Goal: Navigation & Orientation: Understand site structure

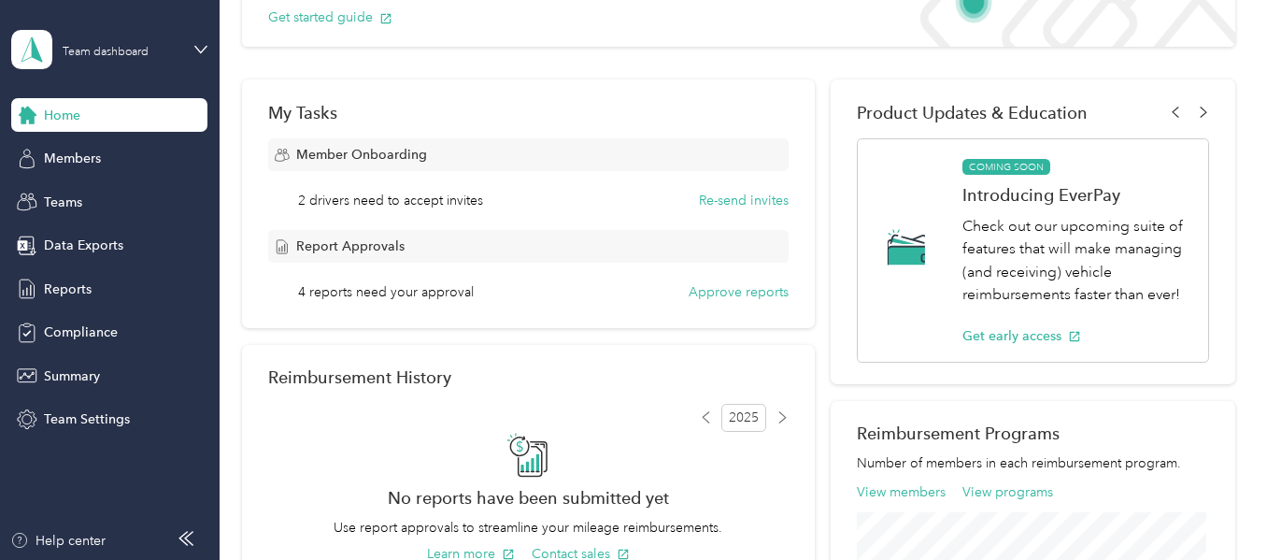
scroll to position [171, 0]
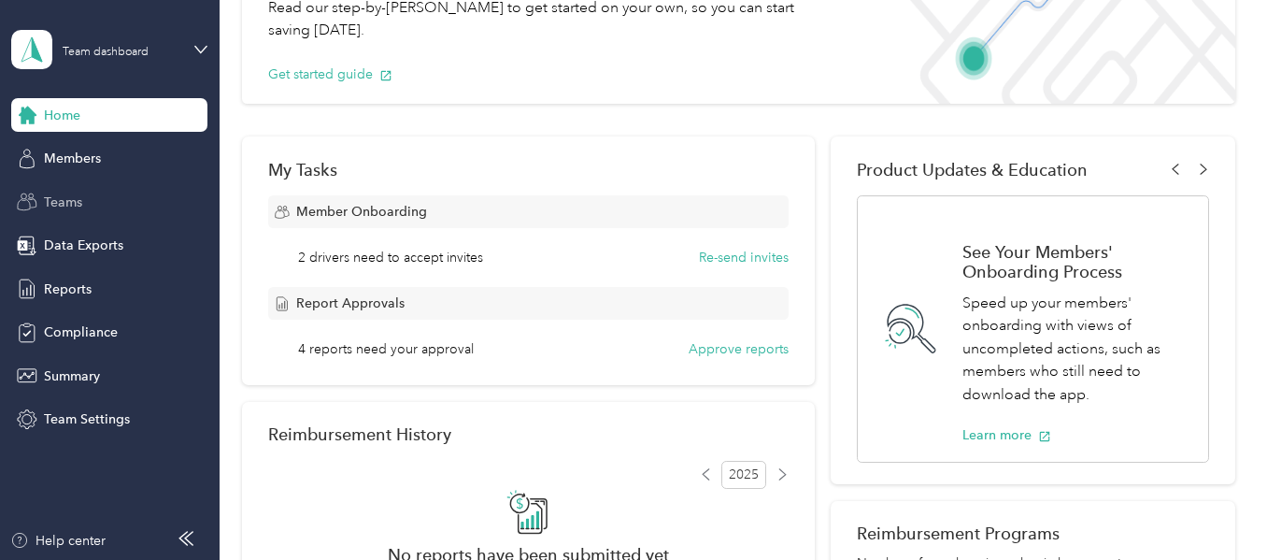
click at [75, 203] on span "Teams" at bounding box center [63, 203] width 38 height 20
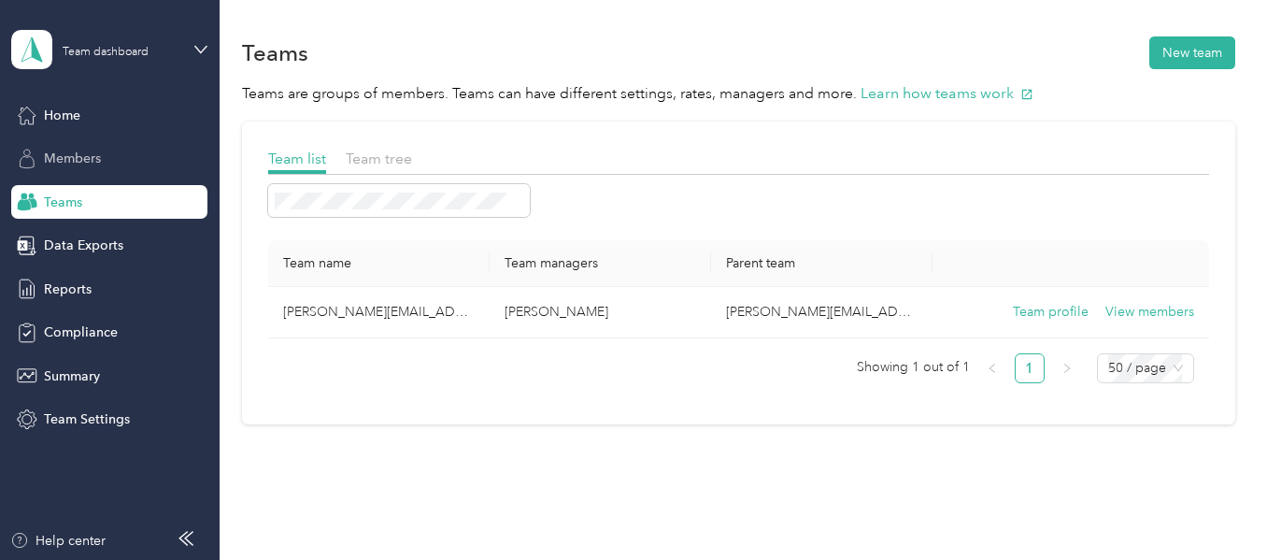
click at [75, 164] on span "Members" at bounding box center [72, 159] width 57 height 20
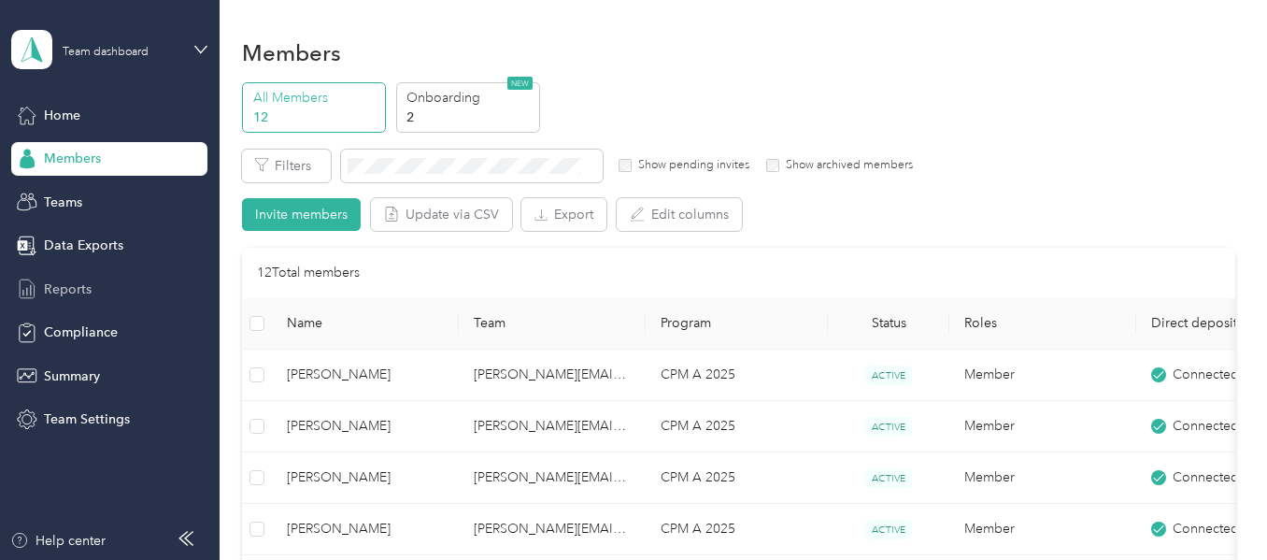
click at [75, 281] on span "Reports" at bounding box center [68, 289] width 48 height 20
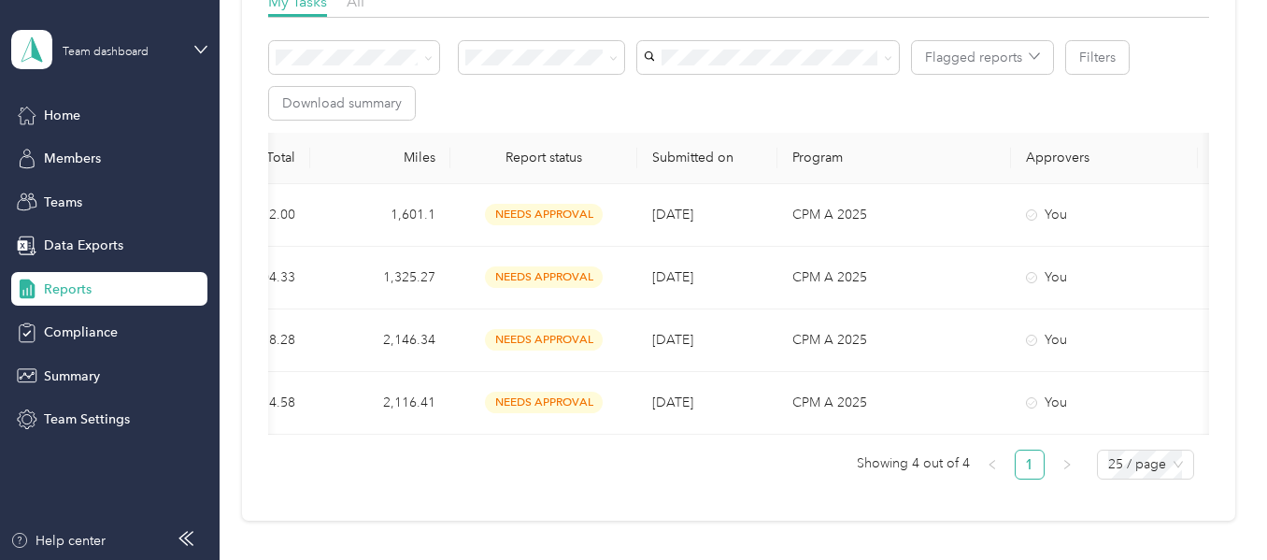
scroll to position [0, 618]
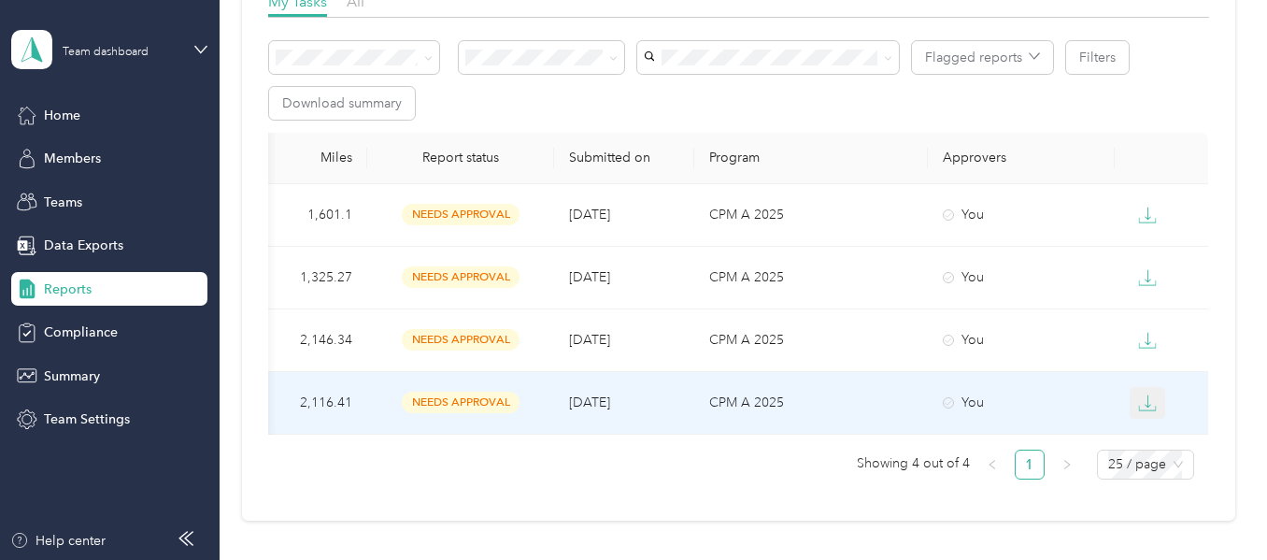
click at [1138, 405] on icon "button" at bounding box center [1147, 402] width 19 height 19
click at [1150, 433] on div "PDF" at bounding box center [1158, 437] width 39 height 20
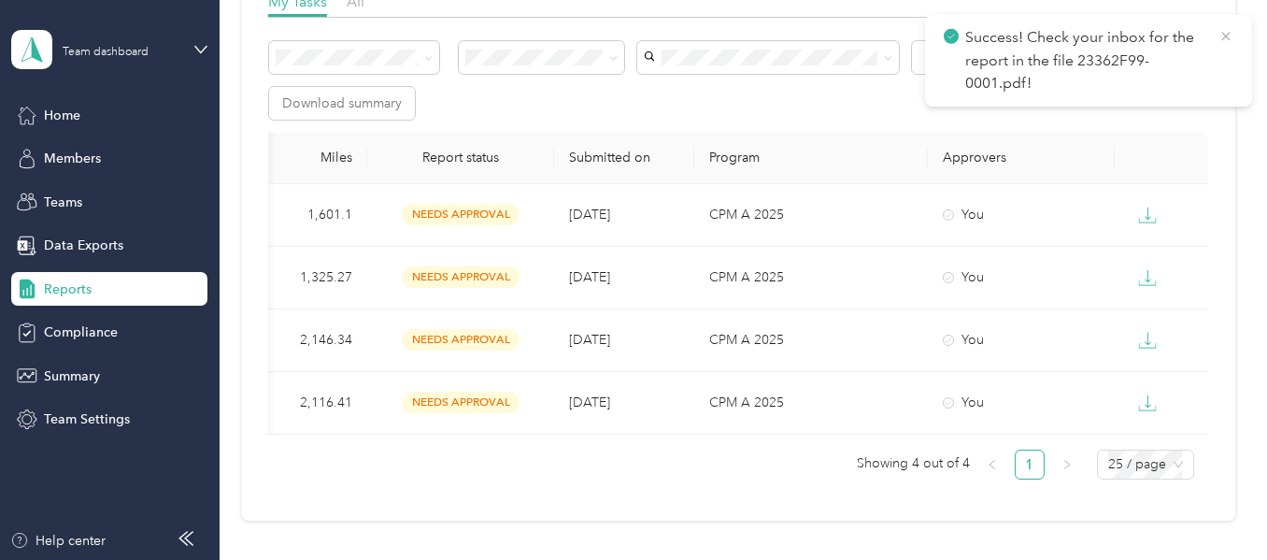
click at [1227, 33] on icon at bounding box center [1226, 36] width 15 height 17
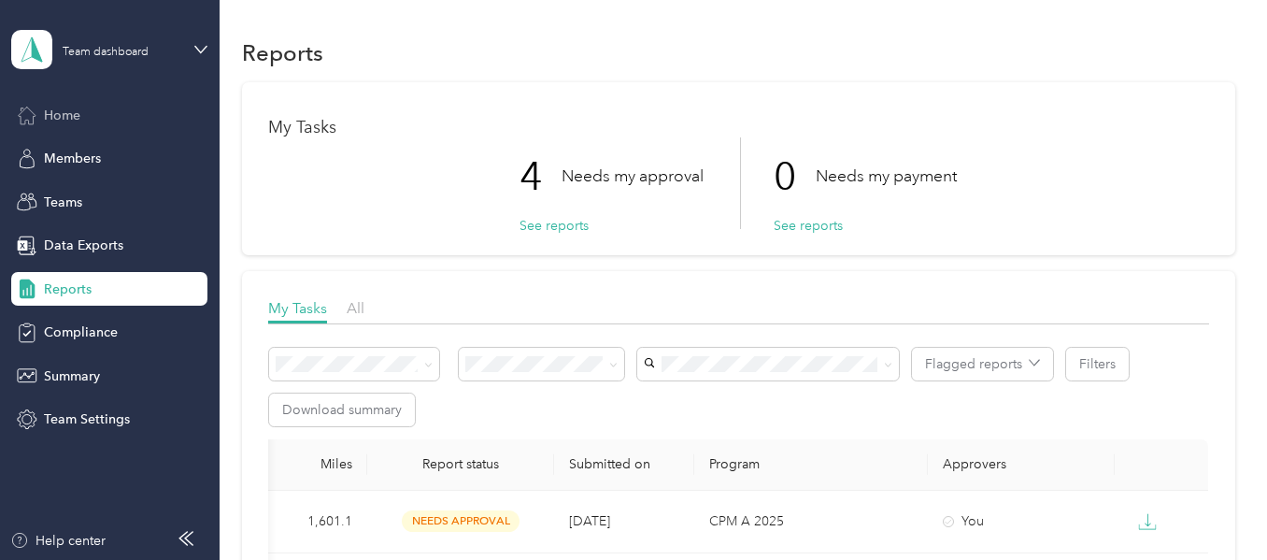
click at [94, 115] on div "Home" at bounding box center [109, 115] width 196 height 34
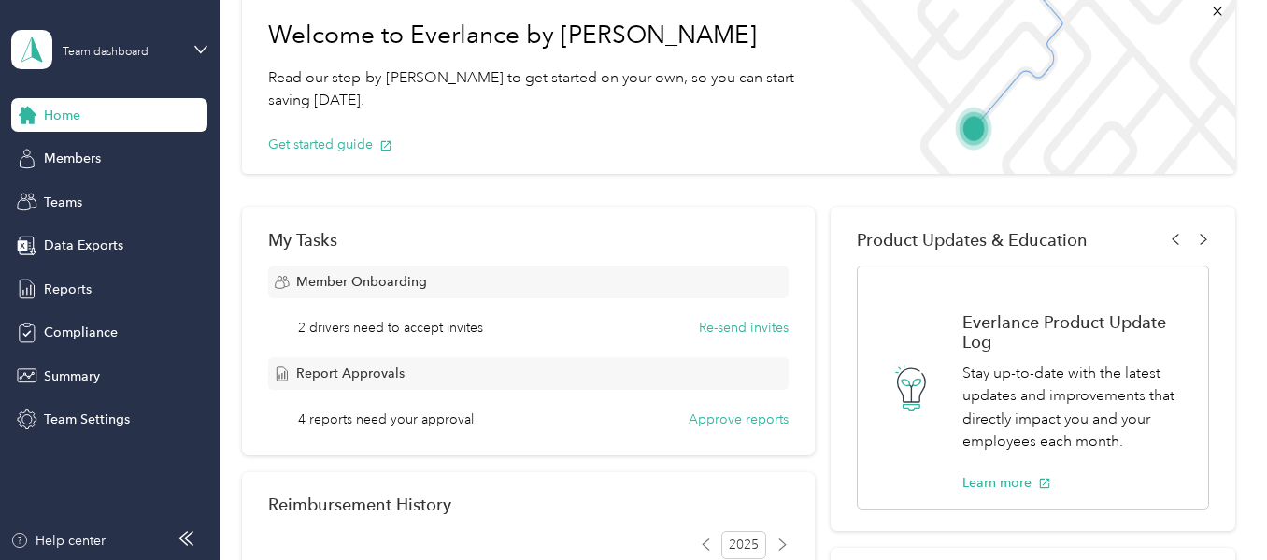
scroll to position [95, 0]
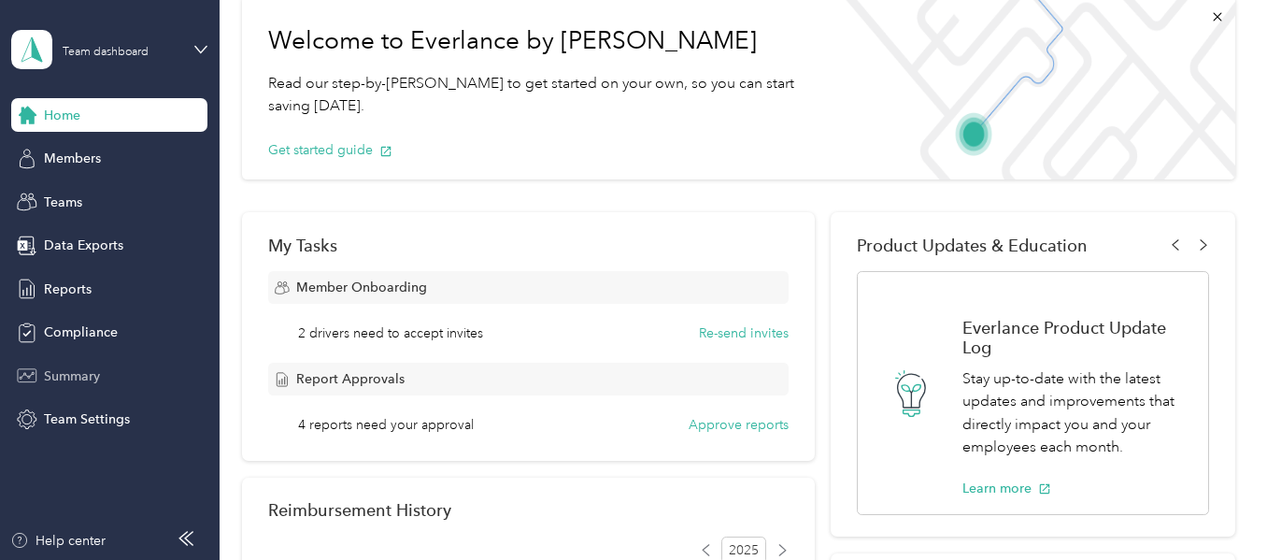
click at [95, 369] on span "Summary" at bounding box center [72, 376] width 56 height 20
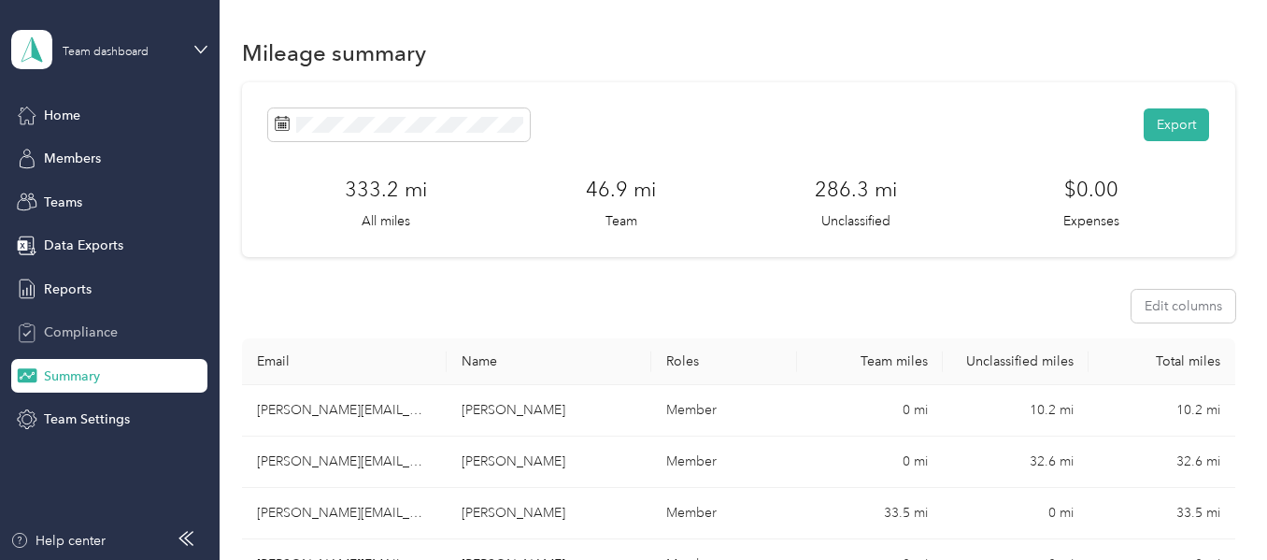
click at [84, 333] on span "Compliance" at bounding box center [81, 332] width 74 height 20
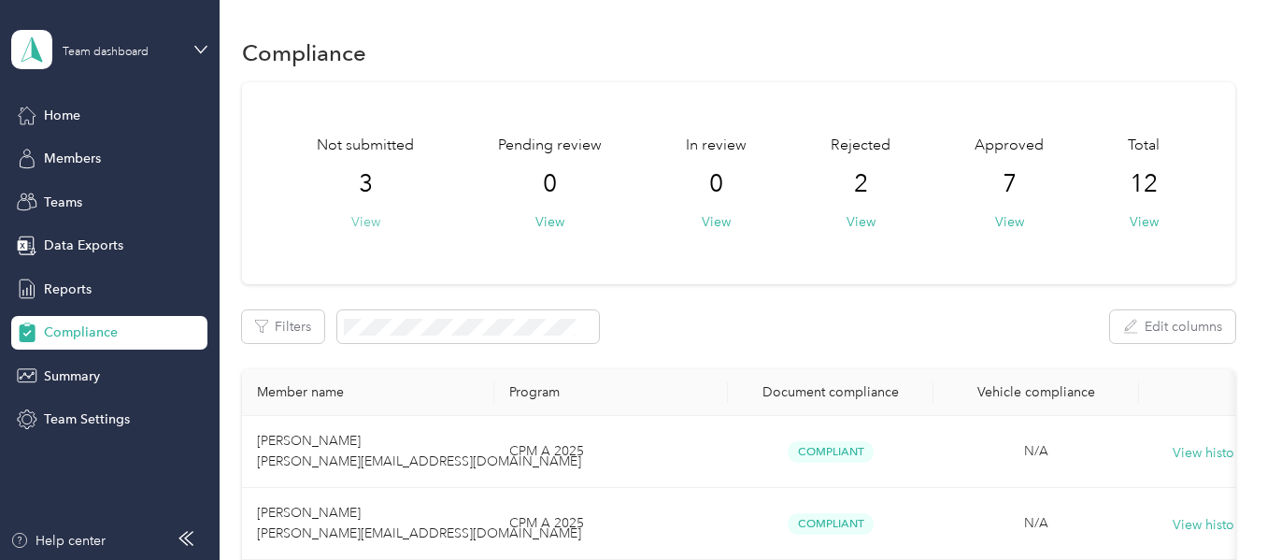
click at [361, 225] on button "View" at bounding box center [365, 222] width 29 height 20
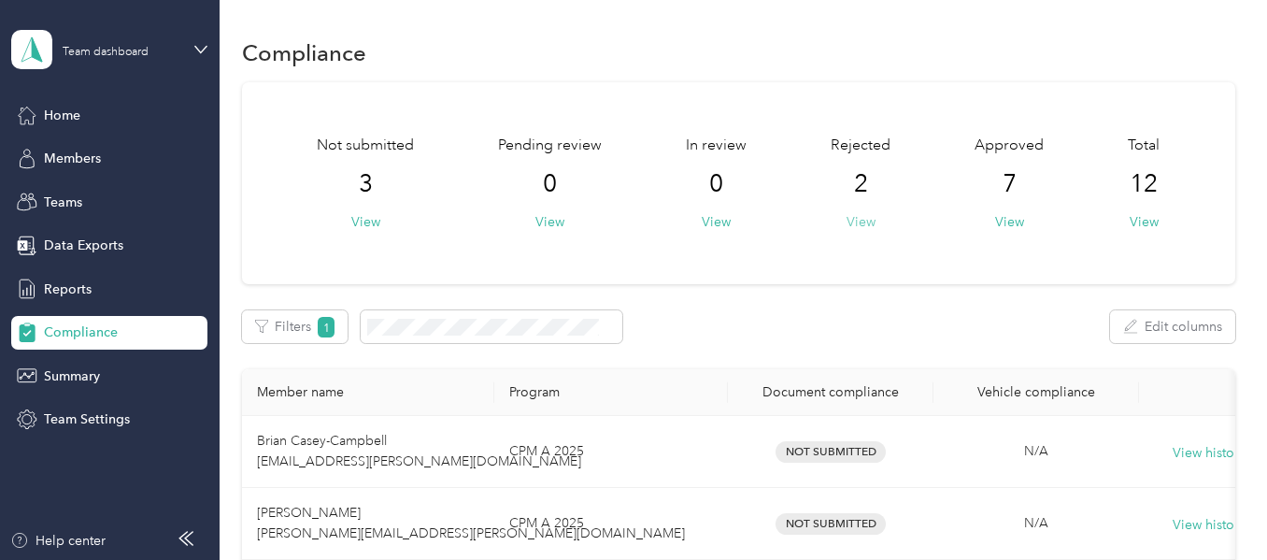
click at [861, 218] on button "View" at bounding box center [861, 222] width 29 height 20
click at [78, 285] on span "Reports" at bounding box center [68, 289] width 48 height 20
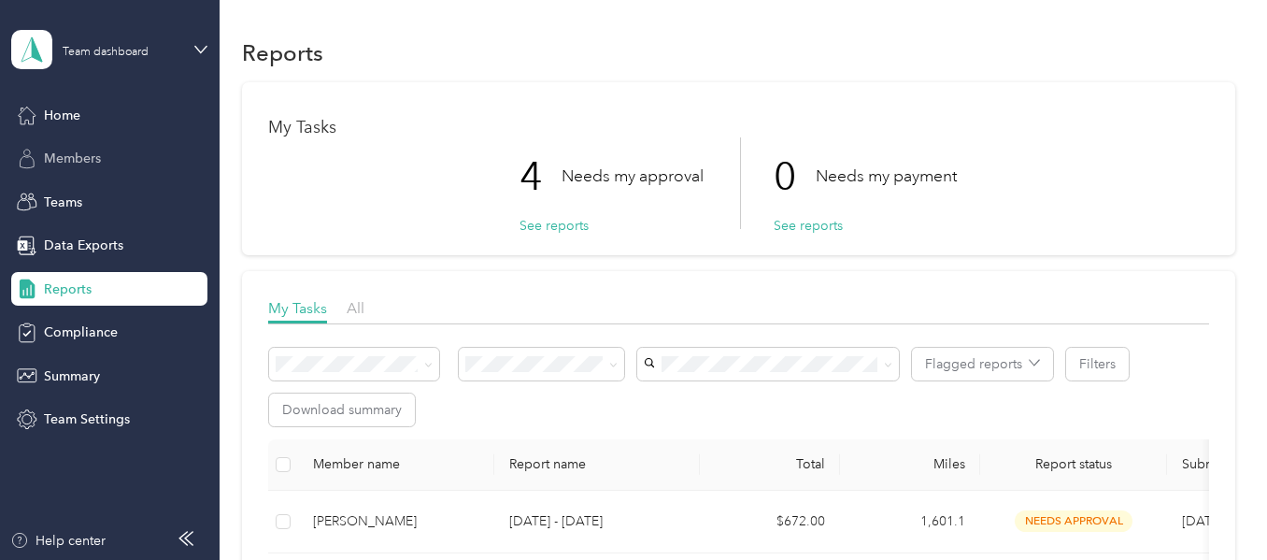
click at [113, 155] on div "Members" at bounding box center [109, 159] width 196 height 34
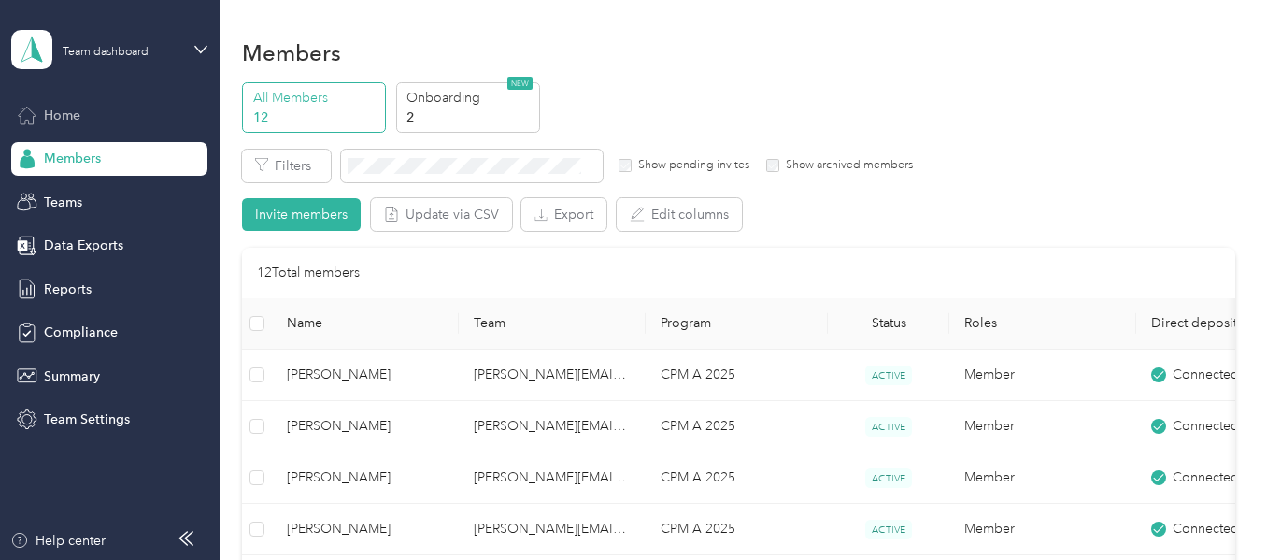
click at [105, 116] on div "Home" at bounding box center [109, 115] width 196 height 34
